Goal: Information Seeking & Learning: Check status

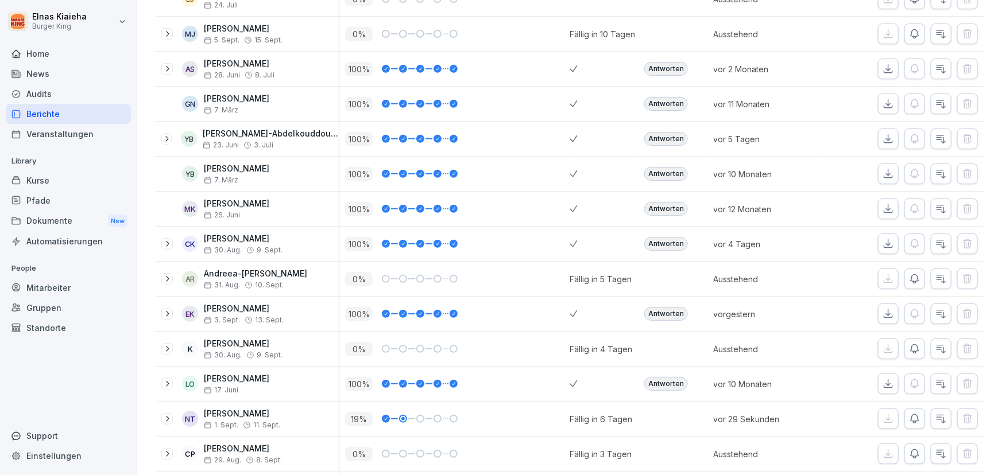
scroll to position [427, 0]
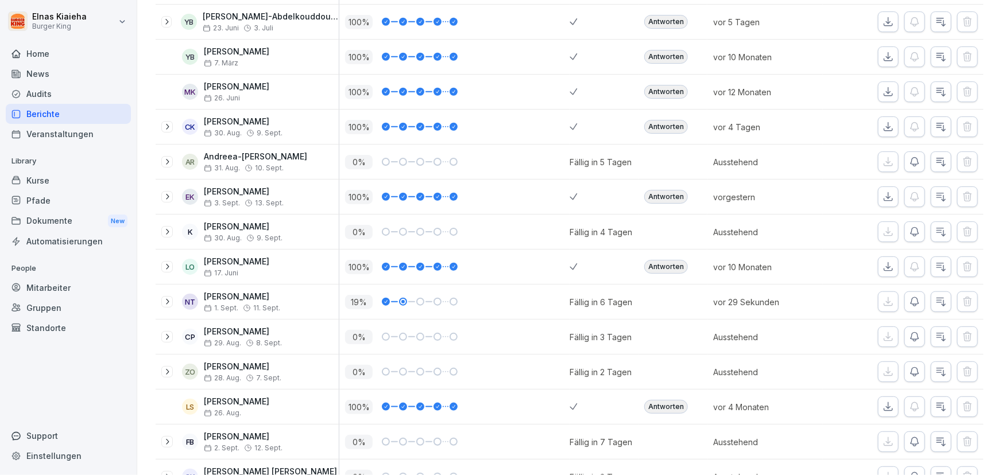
click at [55, 115] on div "Berichte" at bounding box center [68, 114] width 125 height 20
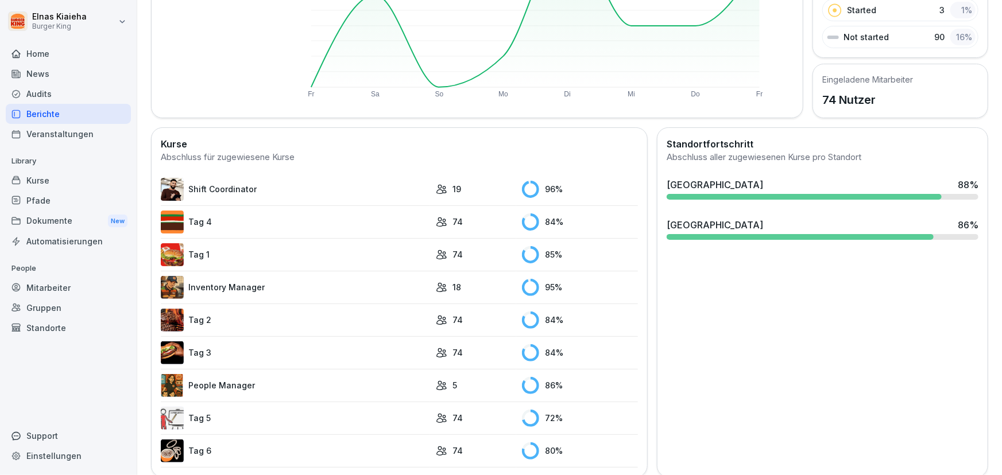
scroll to position [223, 0]
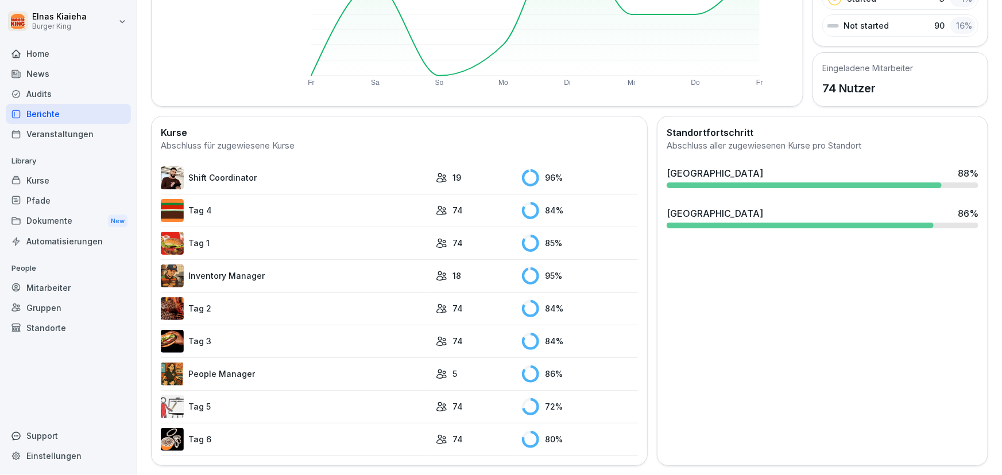
click at [227, 436] on link "Tag 6" at bounding box center [295, 439] width 269 height 23
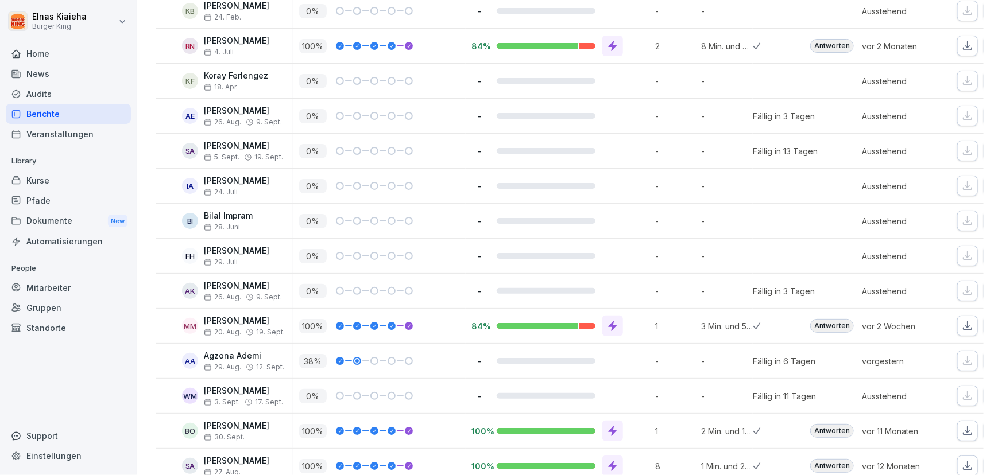
scroll to position [2150, 0]
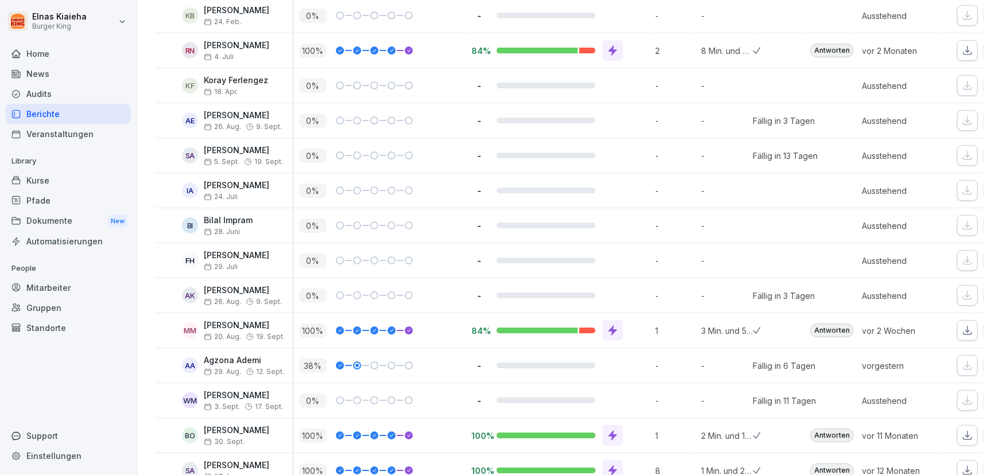
click at [82, 111] on div "Berichte" at bounding box center [68, 114] width 125 height 20
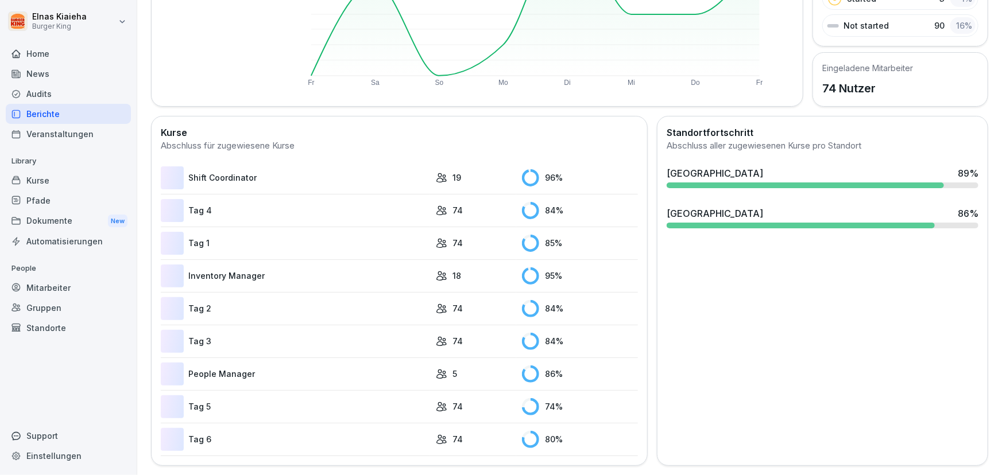
scroll to position [70, 0]
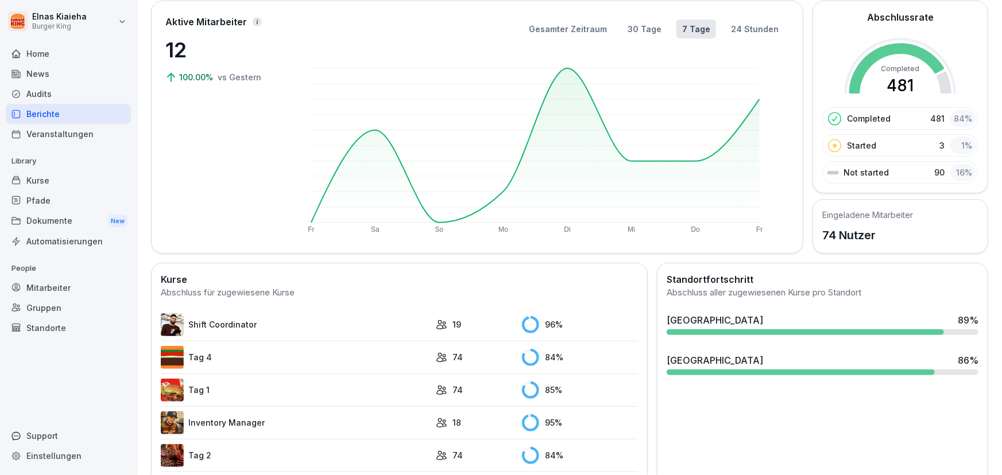
click at [265, 322] on link "Shift Coordinator" at bounding box center [295, 324] width 269 height 23
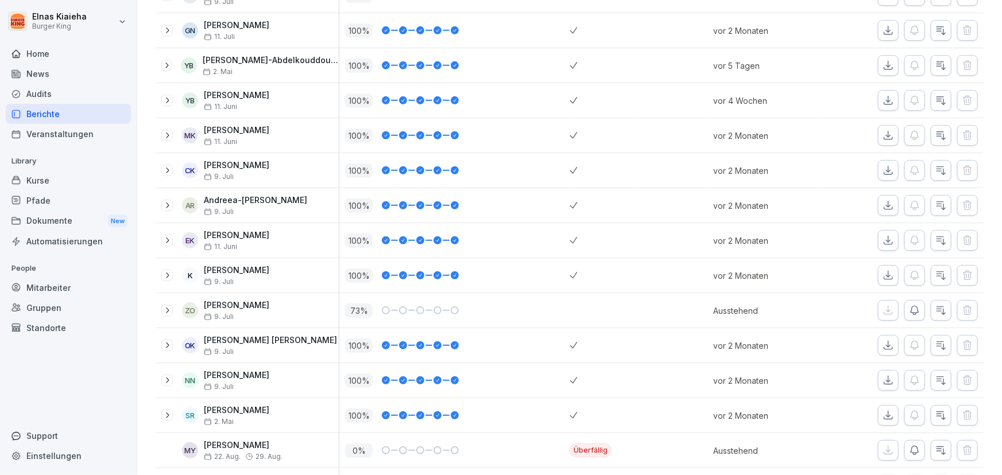
scroll to position [331, 0]
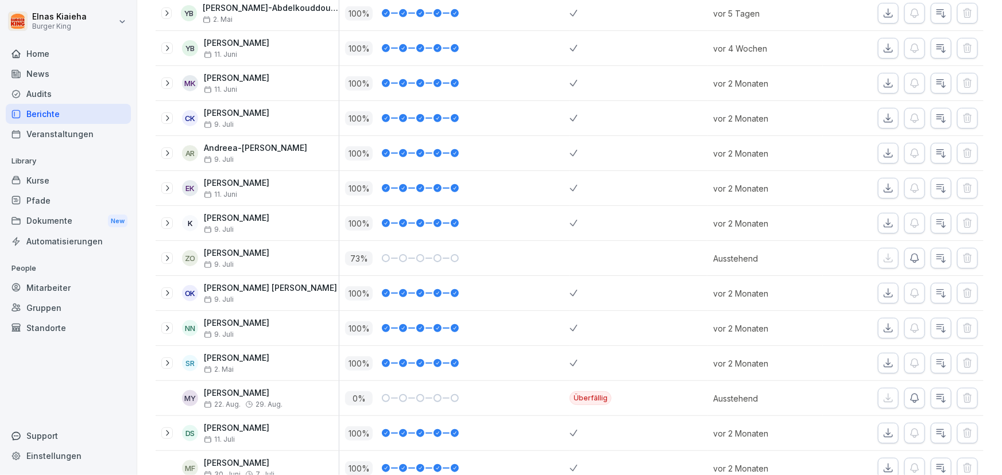
click at [65, 111] on div "Berichte" at bounding box center [68, 114] width 125 height 20
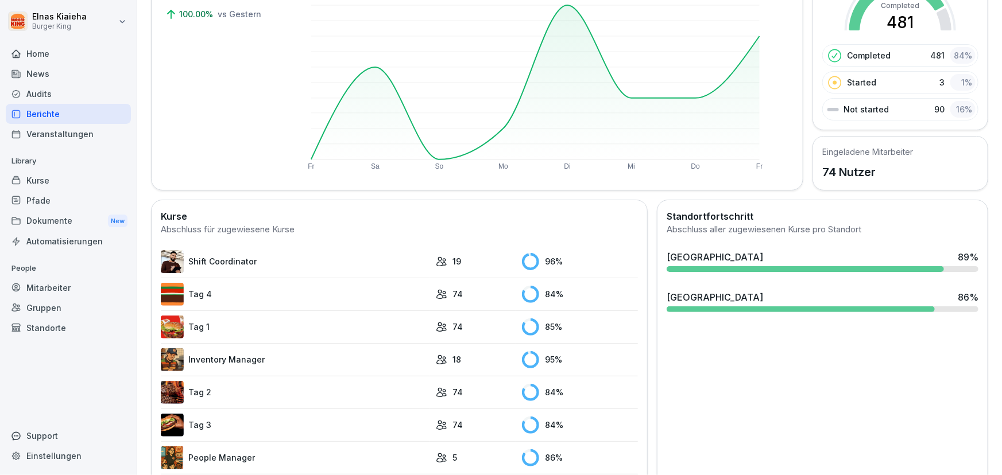
scroll to position [175, 0]
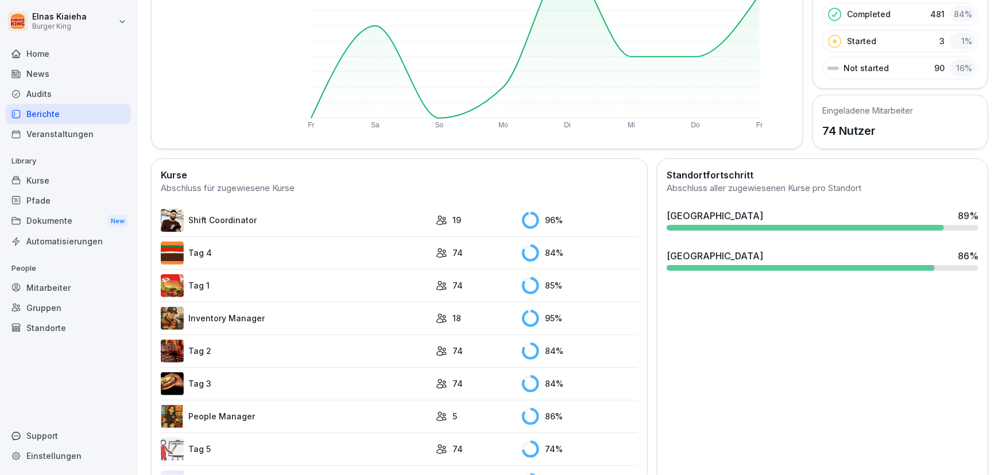
click at [223, 312] on link "Inventory Manager" at bounding box center [295, 318] width 269 height 23
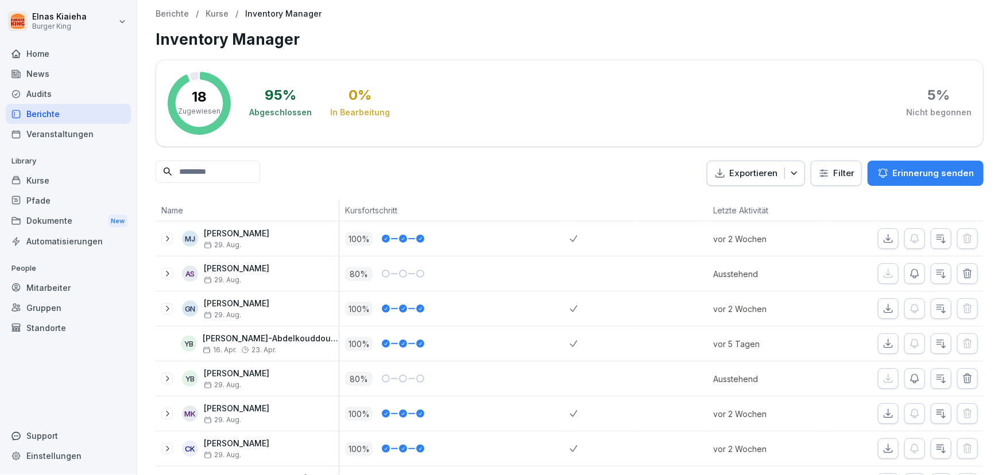
click at [60, 117] on div "Berichte" at bounding box center [68, 114] width 125 height 20
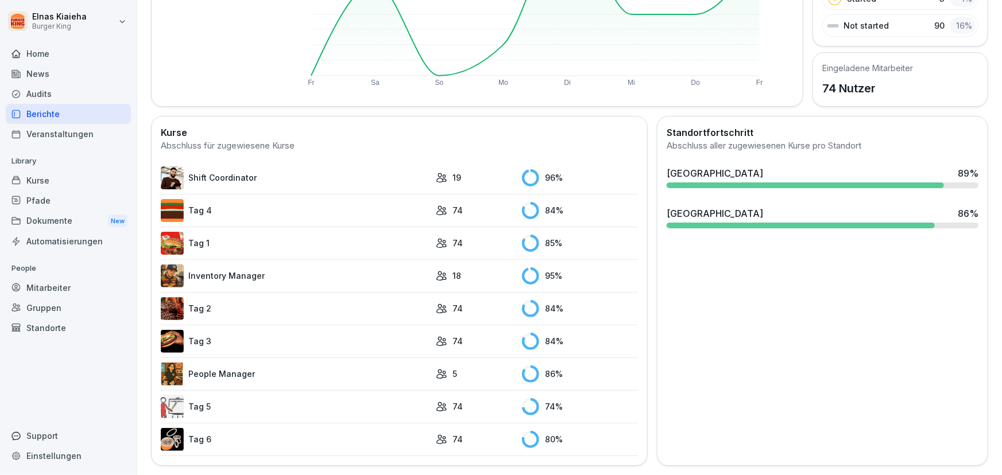
scroll to position [223, 0]
click at [205, 366] on link "People Manager" at bounding box center [295, 374] width 269 height 23
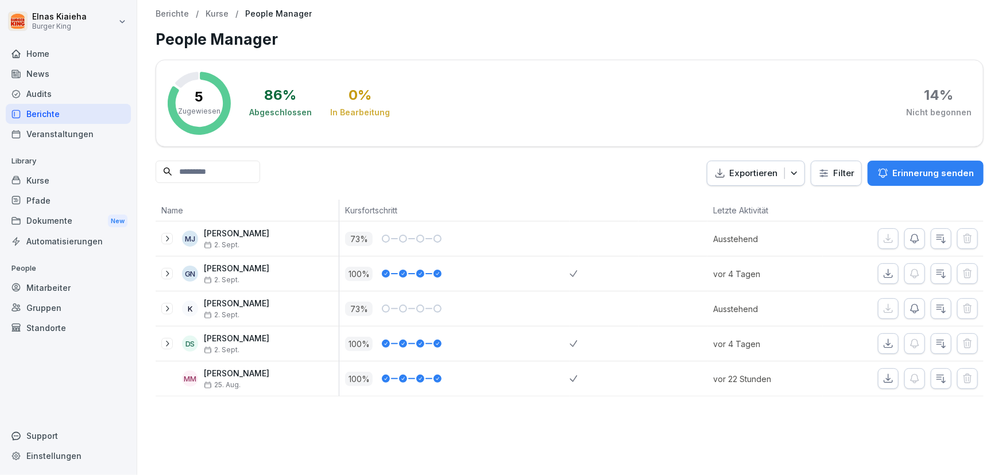
click at [98, 113] on div "Berichte" at bounding box center [68, 114] width 125 height 20
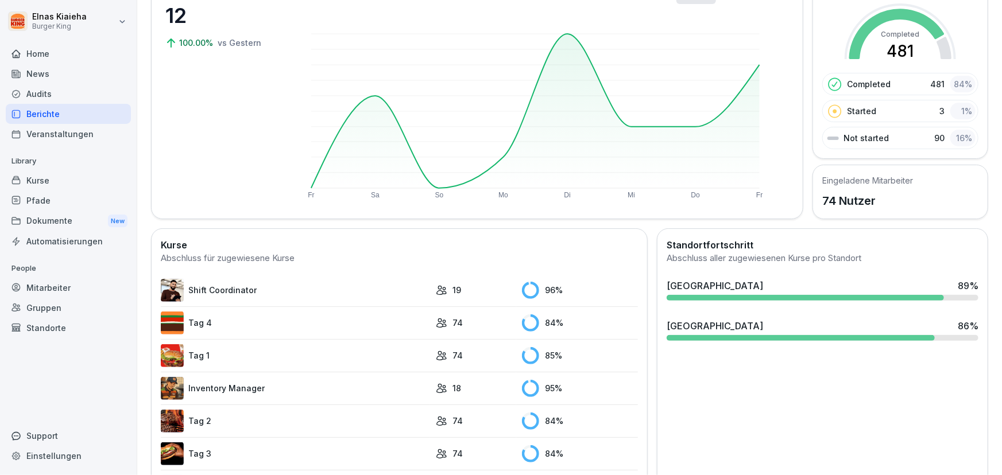
scroll to position [156, 0]
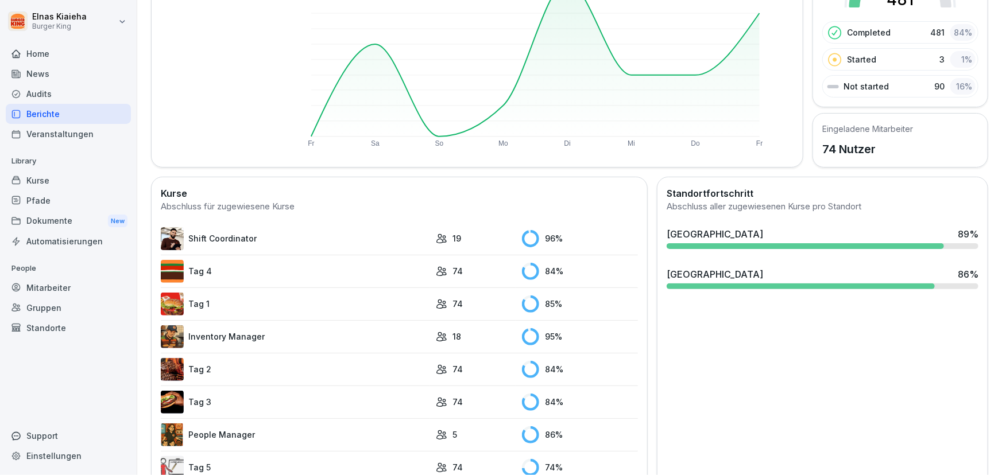
click at [198, 397] on link "Tag 3" at bounding box center [295, 402] width 269 height 23
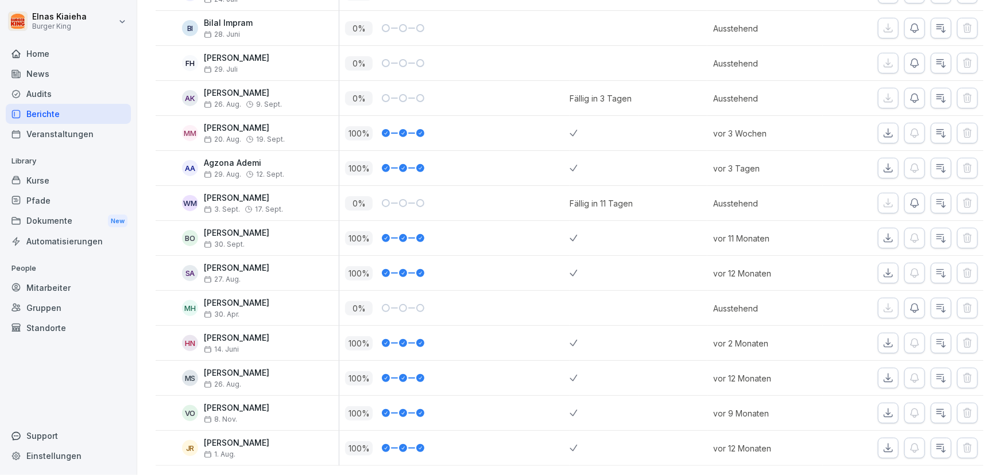
scroll to position [2359, 0]
